Goal: Task Accomplishment & Management: Manage account settings

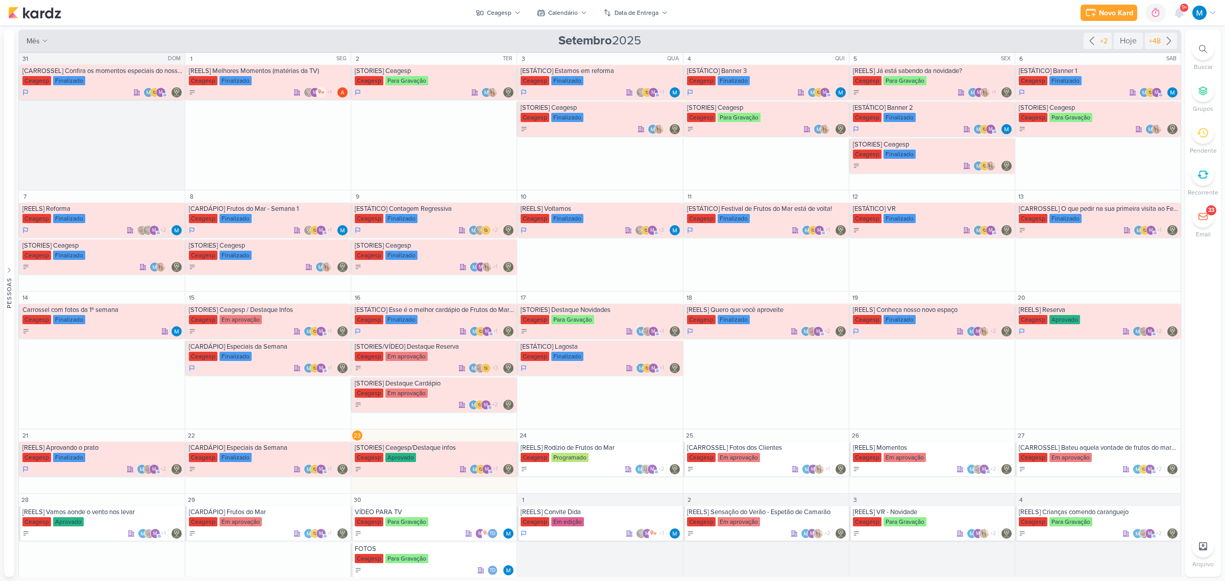
scroll to position [55, 0]
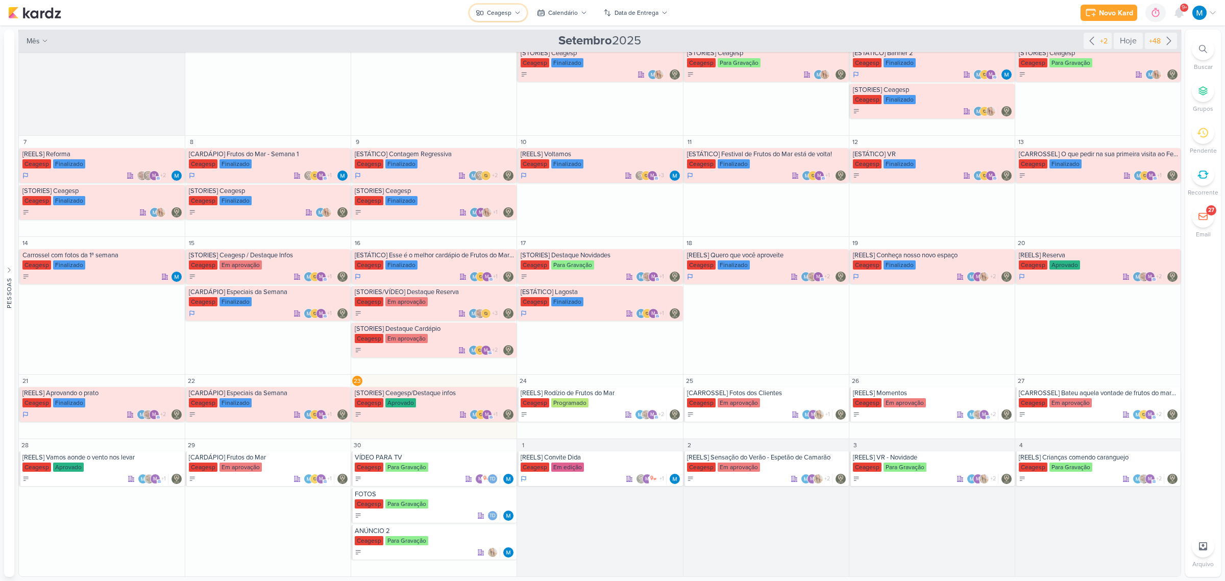
click at [518, 10] on icon at bounding box center [517, 13] width 6 height 6
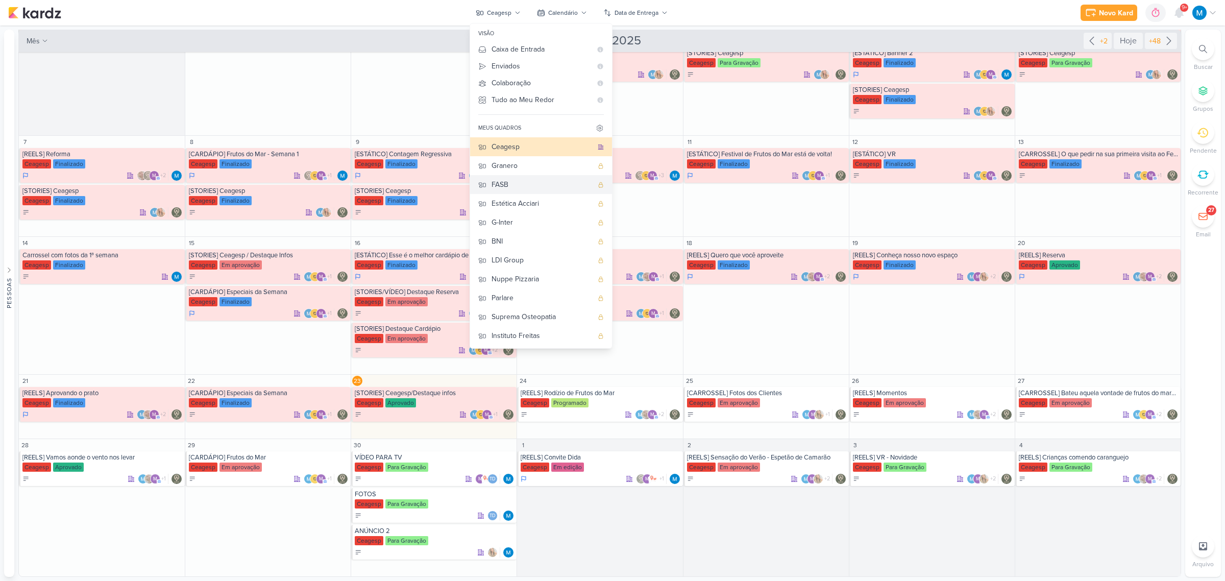
click at [519, 187] on div "FASB" at bounding box center [541, 184] width 101 height 11
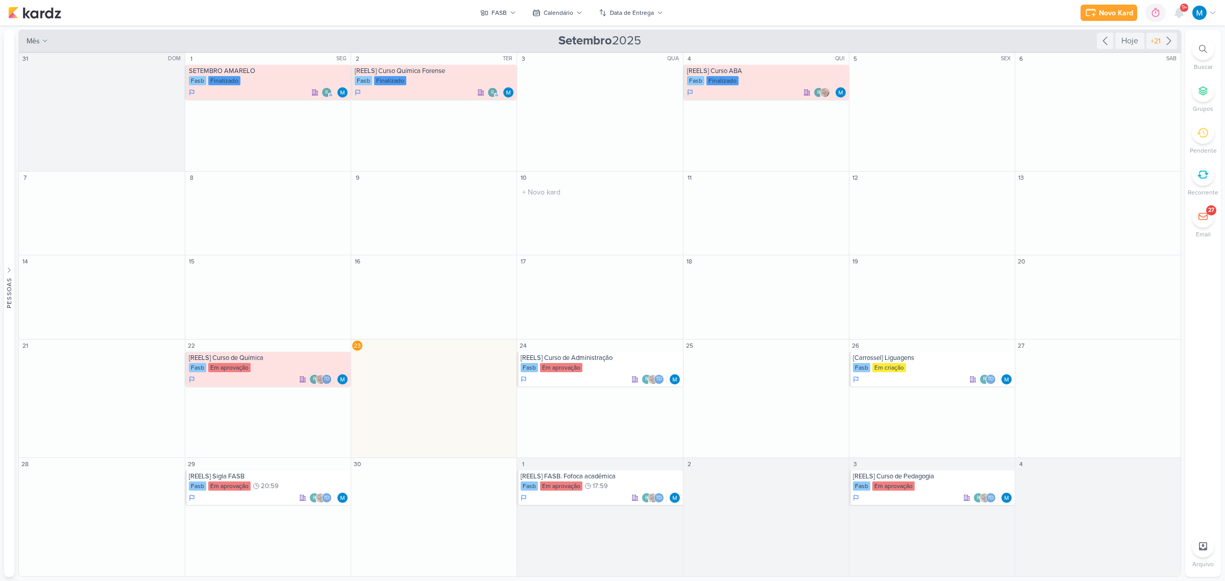
scroll to position [0, 0]
click at [932, 478] on div "[REELS] Curso de Pedagogia" at bounding box center [933, 476] width 160 height 8
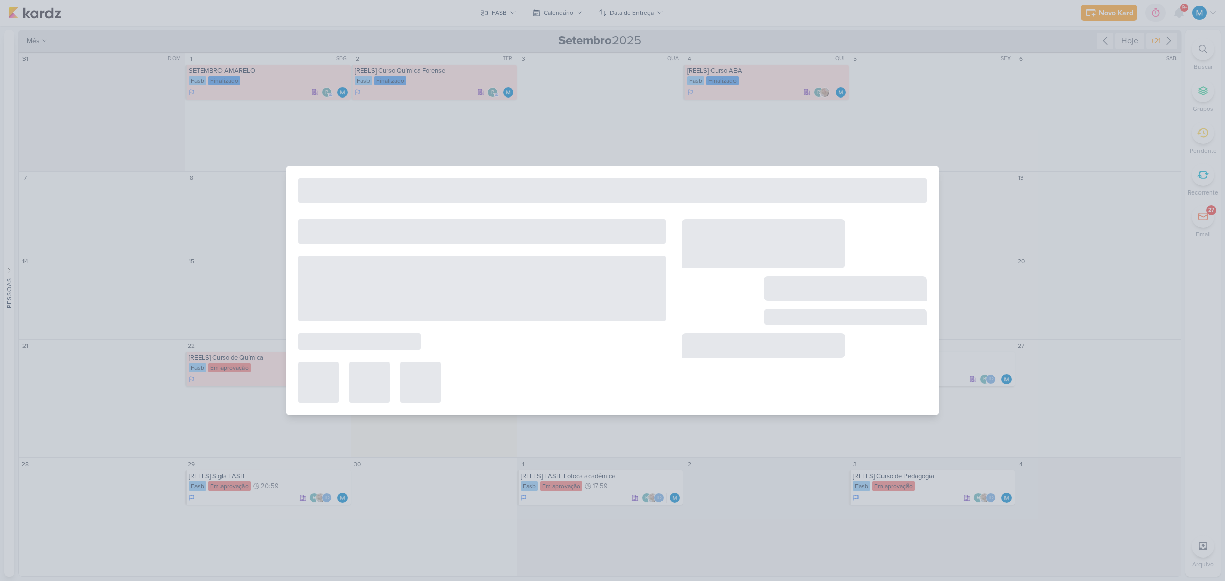
type input "[REELS] Curso de Pedagogia"
type input "3 de outubro de 2025 às 23:59"
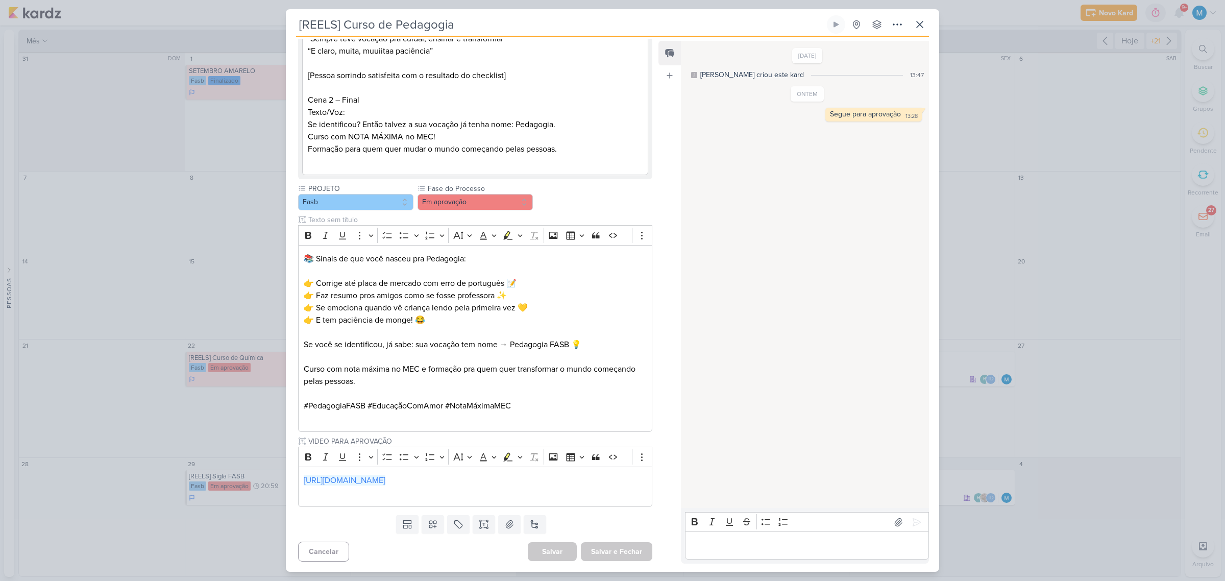
scroll to position [305, 0]
click at [917, 27] on icon at bounding box center [919, 24] width 6 height 6
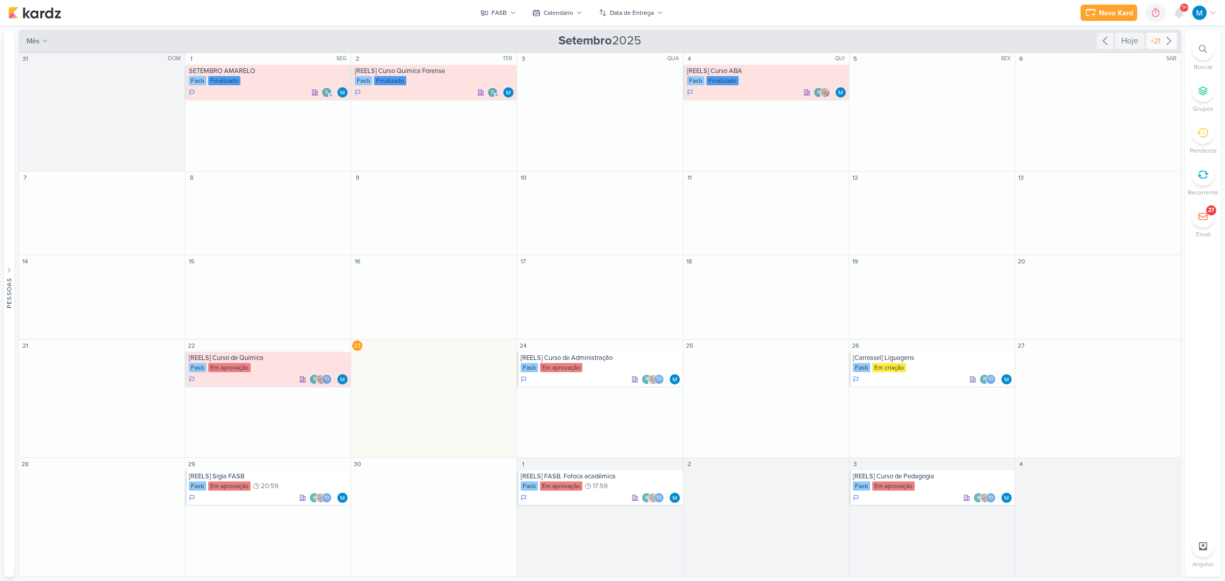
click at [1167, 39] on icon at bounding box center [1168, 41] width 12 height 12
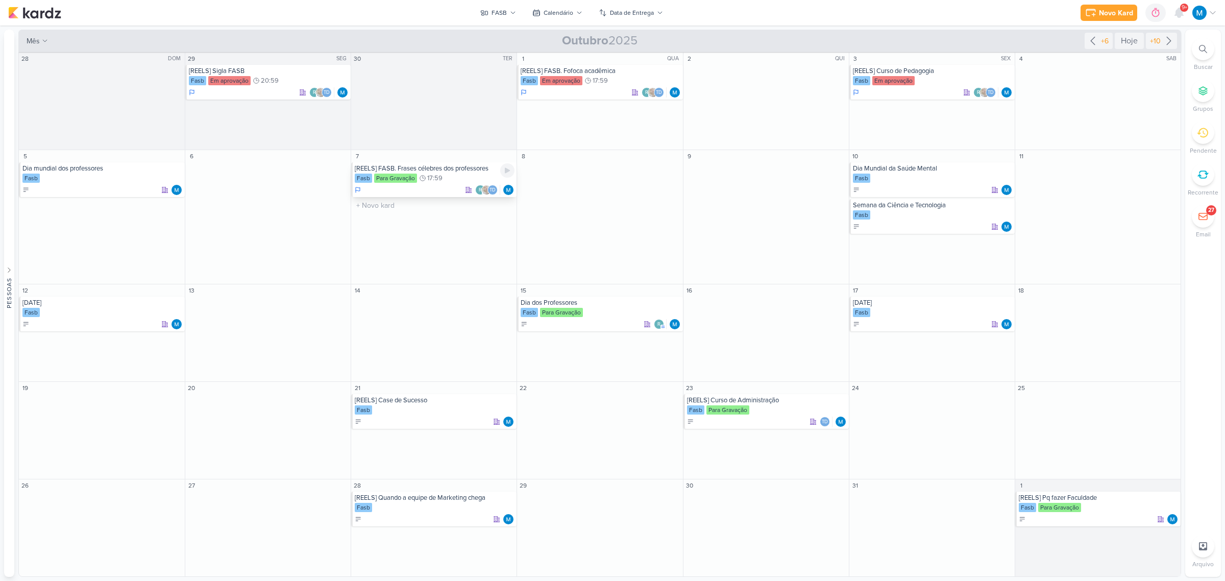
click at [394, 169] on div "[REELS] FASB. Frases célebres dos professores" at bounding box center [435, 168] width 160 height 8
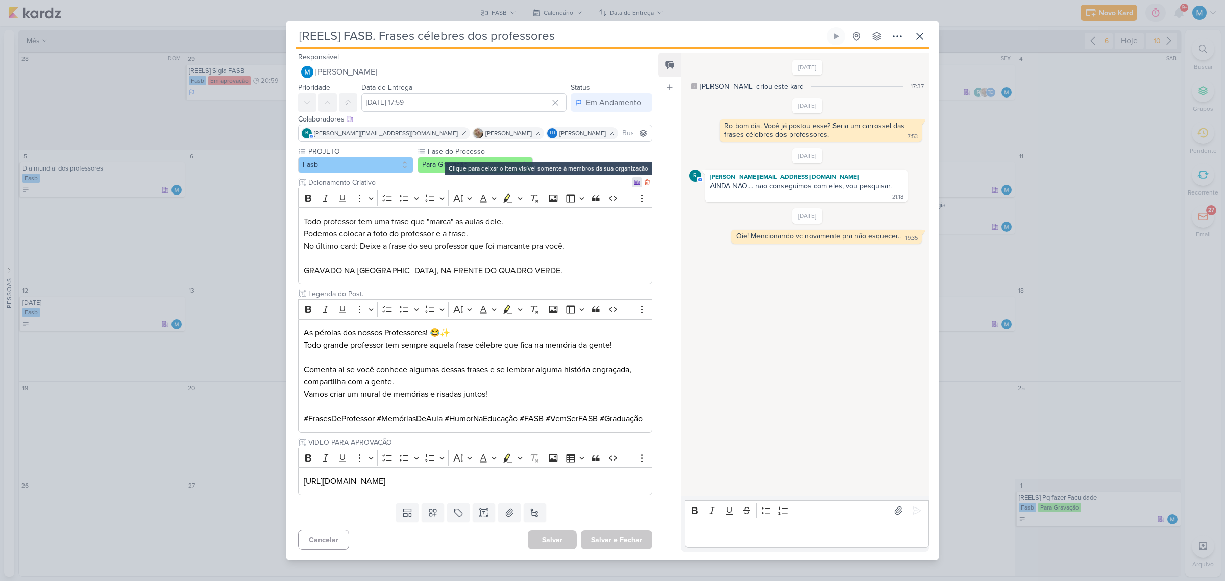
click at [634, 180] on icon at bounding box center [636, 182] width 5 height 5
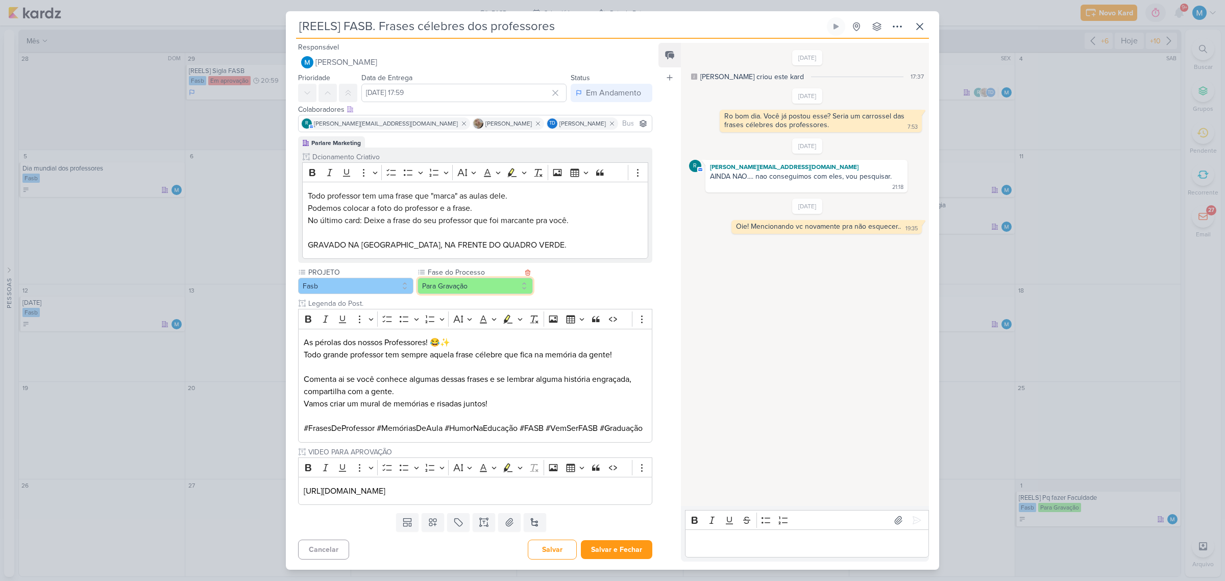
click at [492, 284] on button "Para Gravação" at bounding box center [474, 286] width 115 height 16
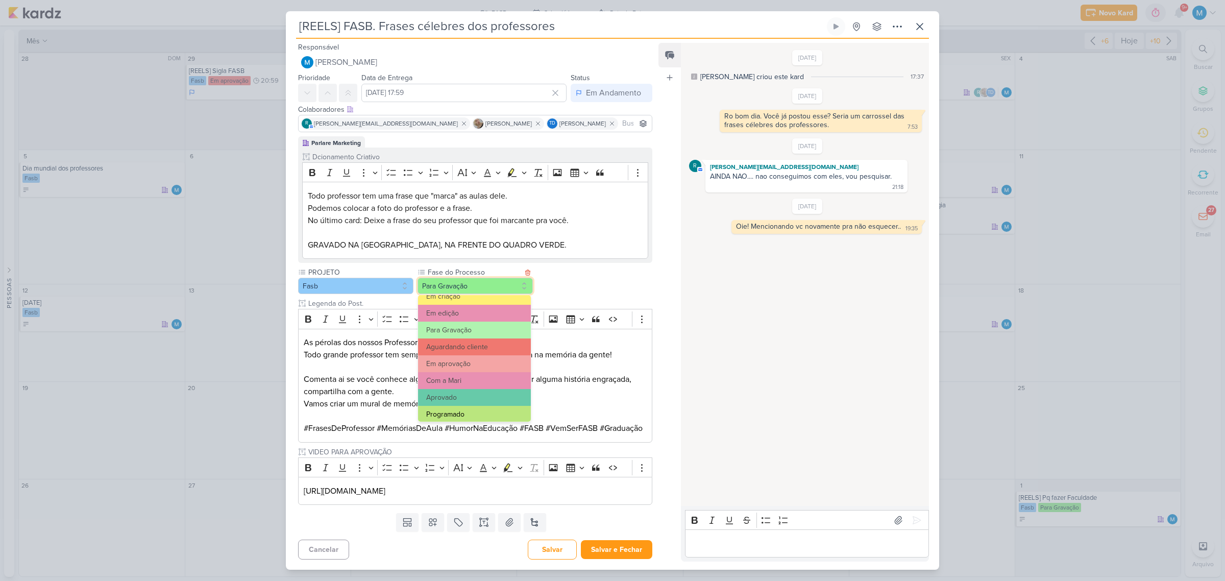
scroll to position [98, 0]
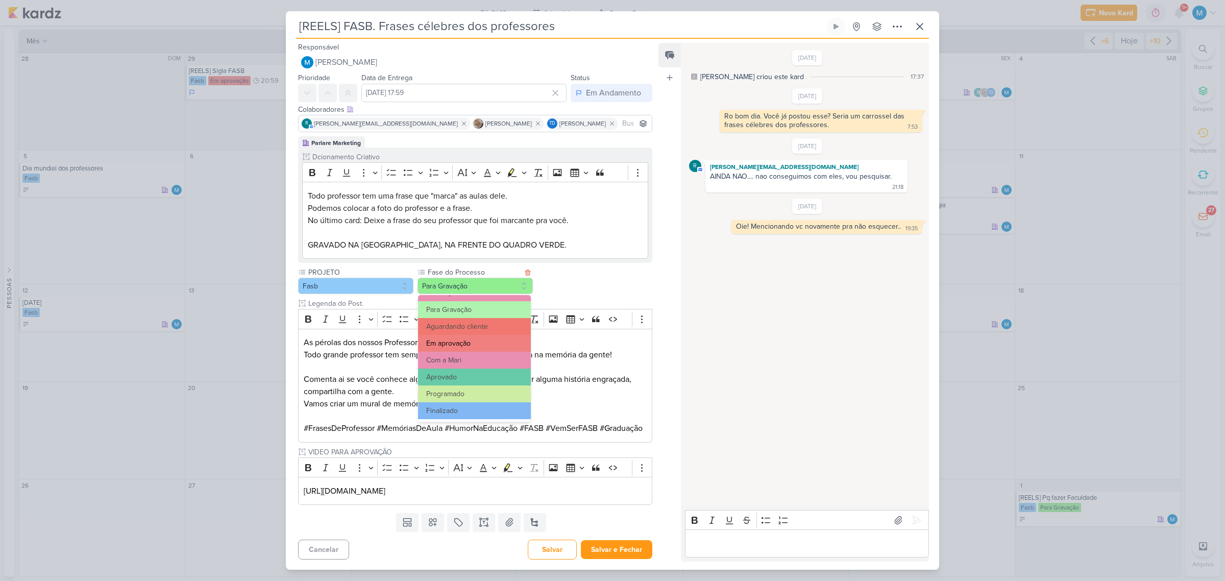
click at [472, 346] on button "Em aprovação" at bounding box center [474, 343] width 113 height 17
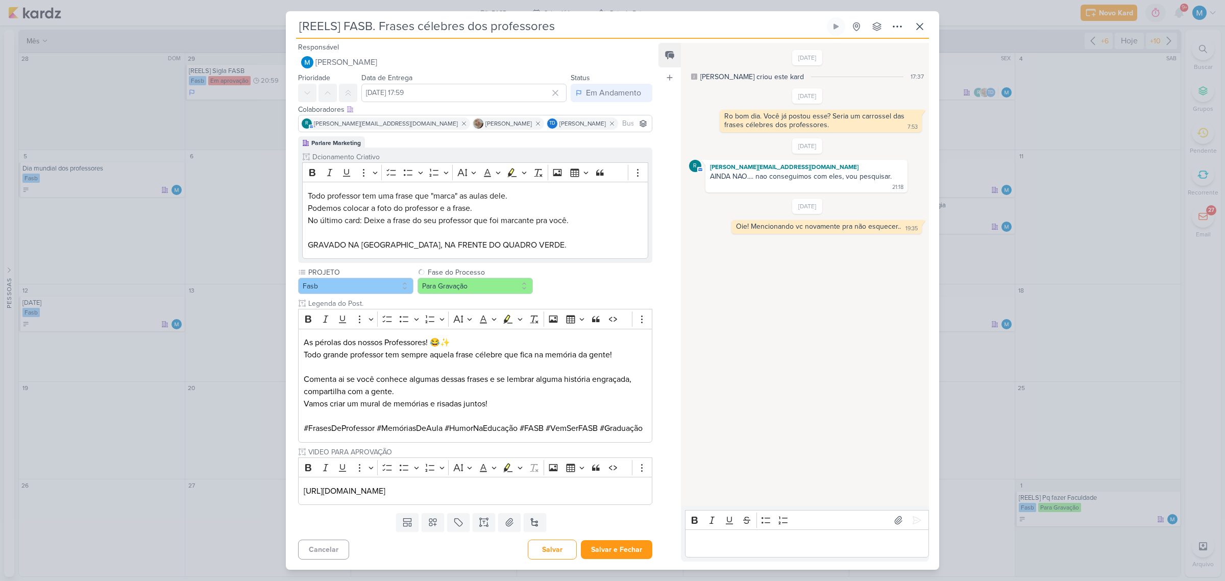
click at [727, 546] on p "Editor editing area: main" at bounding box center [806, 543] width 233 height 12
click at [630, 555] on button "Salvar e Fechar" at bounding box center [616, 549] width 71 height 19
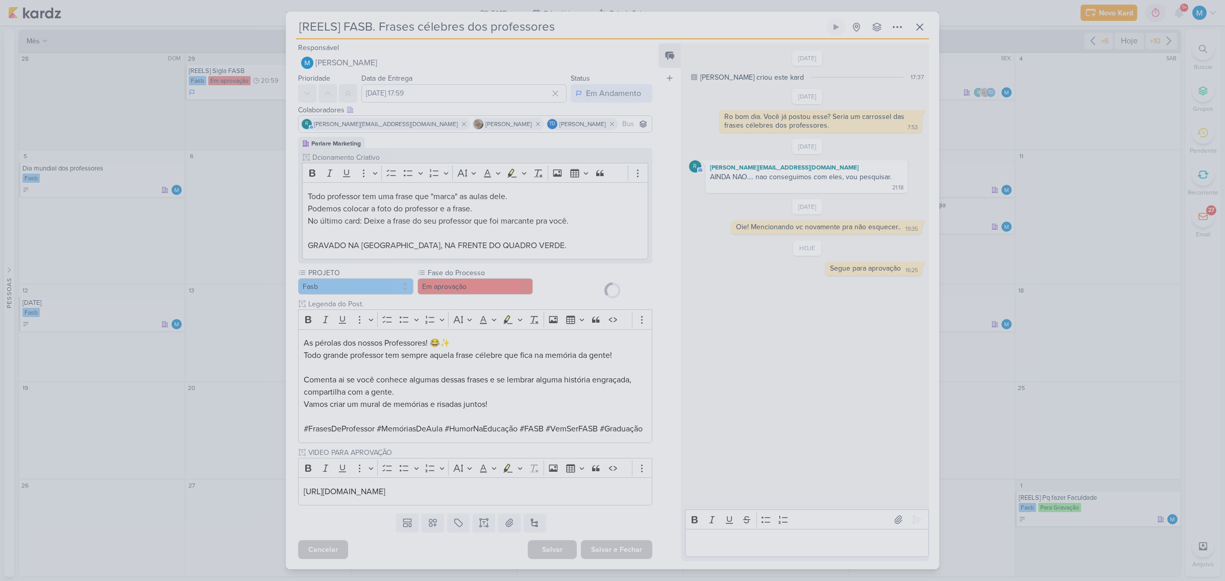
scroll to position [8, 0]
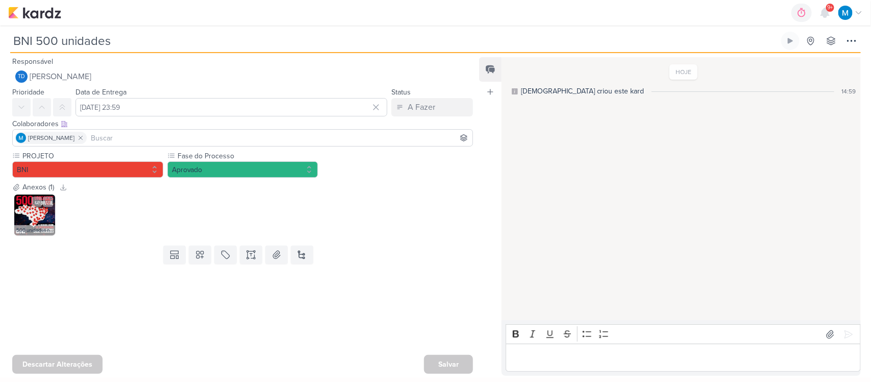
click at [32, 214] on img at bounding box center [34, 214] width 41 height 41
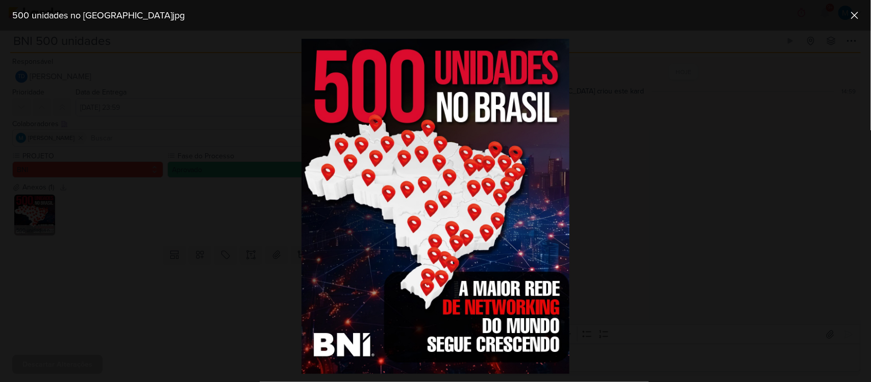
click at [675, 276] on div at bounding box center [435, 206] width 871 height 351
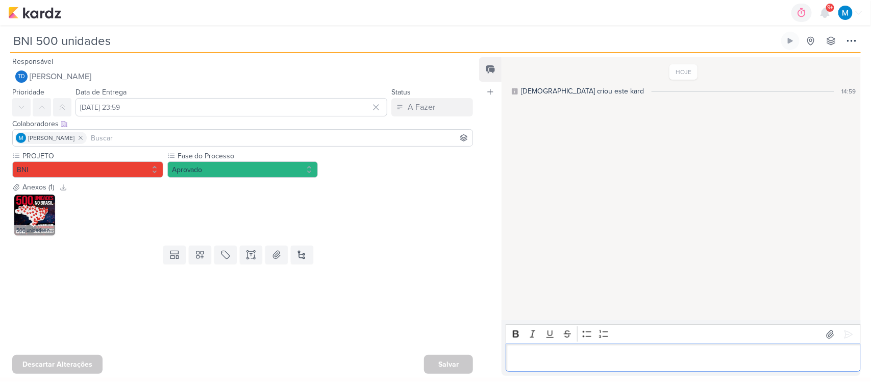
click at [598, 358] on p "Editor editing area: main" at bounding box center [683, 358] width 344 height 12
click at [284, 169] on button "Aprovado" at bounding box center [242, 169] width 151 height 16
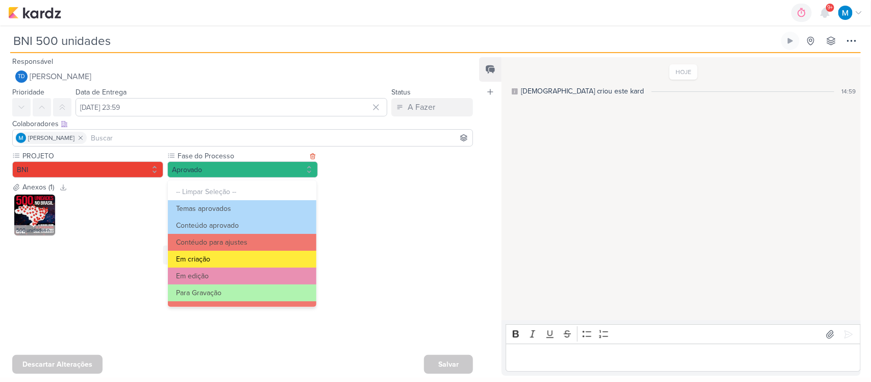
click at [228, 254] on button "Em criação" at bounding box center [242, 259] width 148 height 17
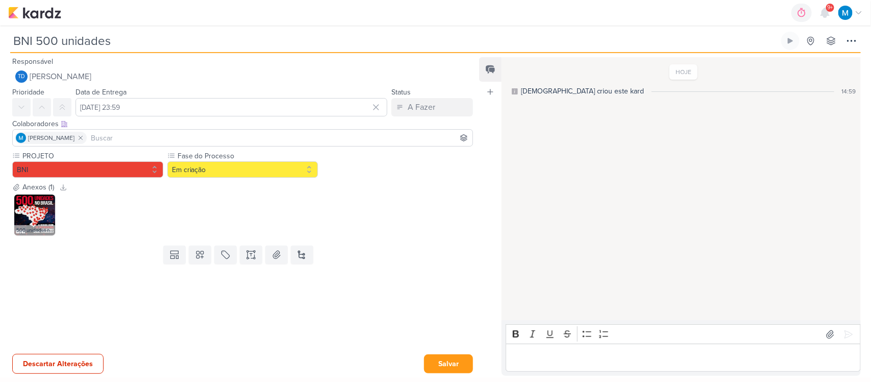
click at [639, 363] on p "Editor editing area: main" at bounding box center [683, 358] width 344 height 12
click at [455, 361] on button "Salvar" at bounding box center [448, 363] width 49 height 19
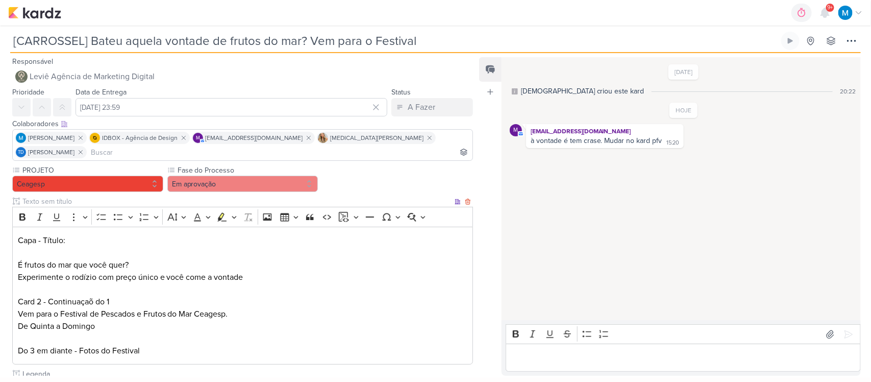
scroll to position [324, 0]
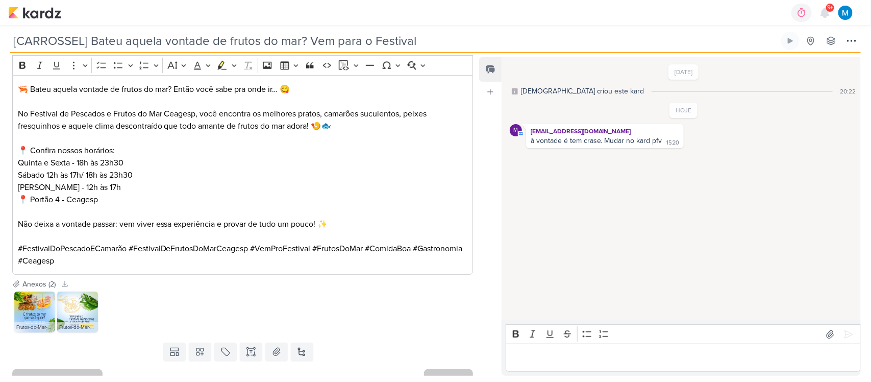
click at [16, 297] on img at bounding box center [34, 311] width 41 height 41
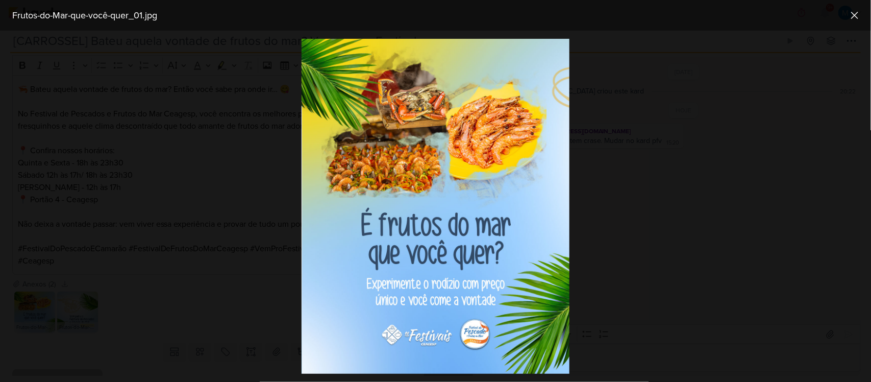
click at [87, 297] on div at bounding box center [435, 206] width 871 height 351
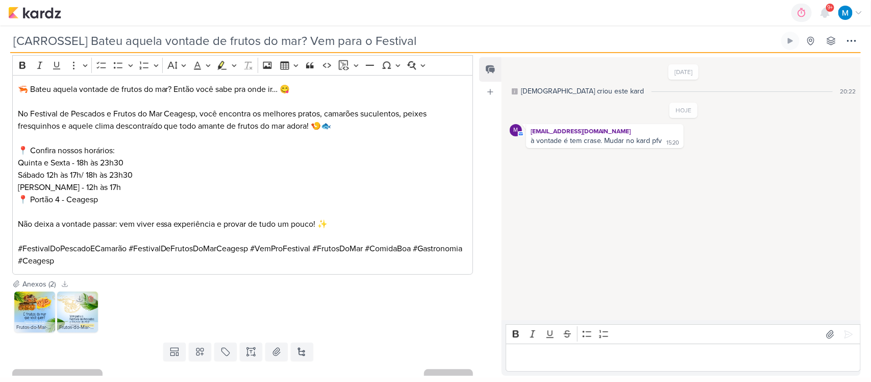
drag, startPoint x: 74, startPoint y: 300, endPoint x: 125, endPoint y: 299, distance: 51.0
click at [74, 300] on img at bounding box center [77, 311] width 41 height 41
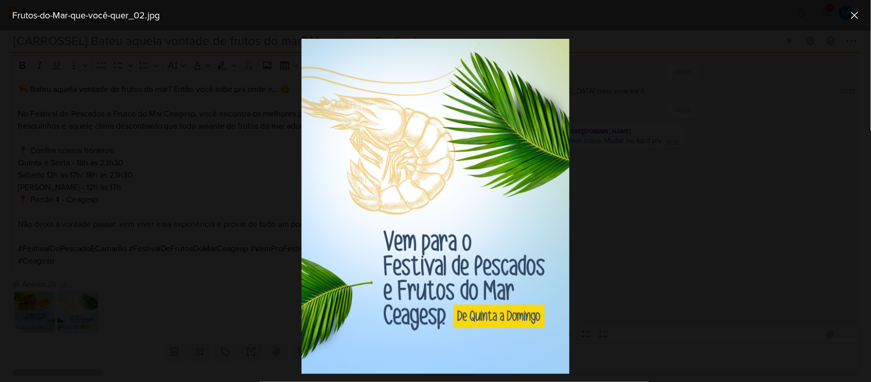
click at [684, 81] on div at bounding box center [435, 206] width 871 height 351
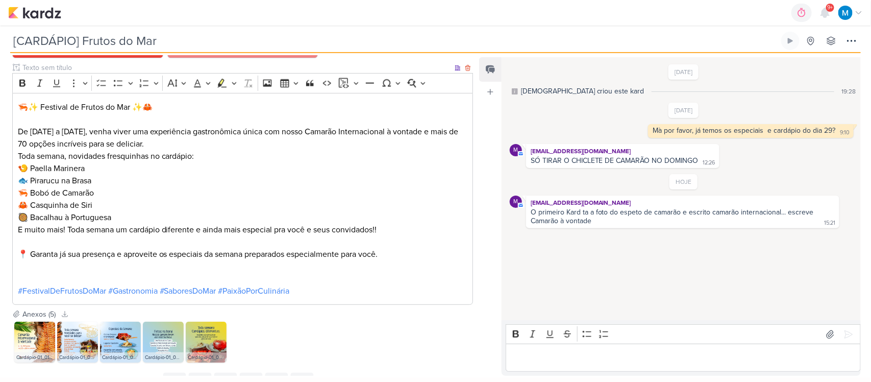
scroll to position [698, 0]
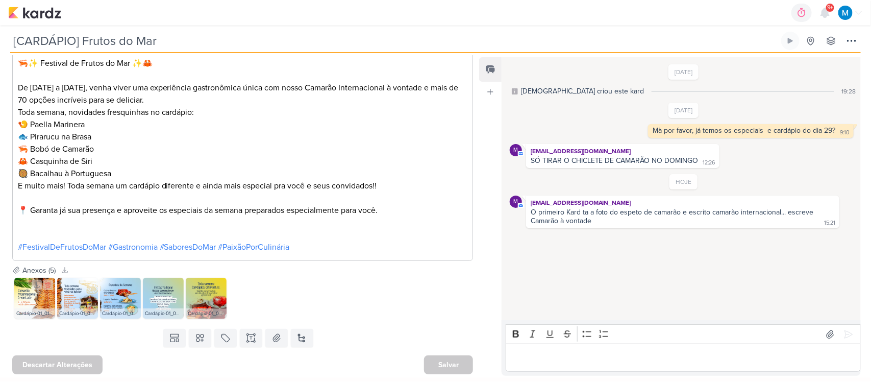
click at [33, 297] on img at bounding box center [34, 298] width 41 height 41
